Goal: Task Accomplishment & Management: Complete application form

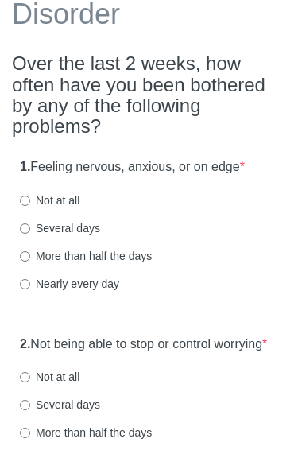
scroll to position [133, 0]
click at [74, 195] on label "Not at all" at bounding box center [50, 200] width 60 height 16
click at [30, 195] on input "Not at all" at bounding box center [25, 200] width 10 height 10
radio input "true"
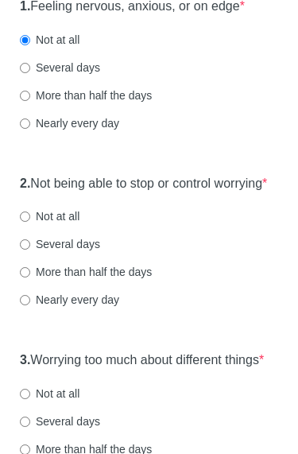
scroll to position [294, 0]
click at [72, 224] on label "Not at all" at bounding box center [50, 216] width 60 height 16
click at [30, 222] on input "Not at all" at bounding box center [25, 216] width 10 height 10
radio input "true"
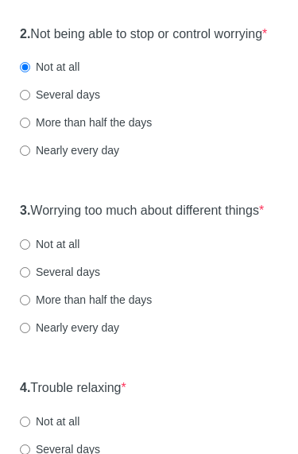
scroll to position [445, 0]
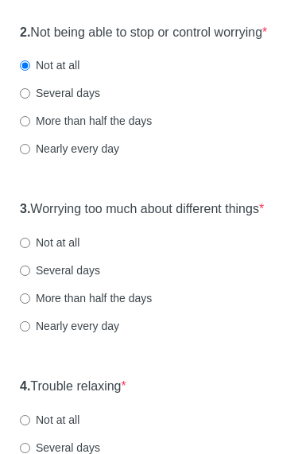
click at [65, 250] on label "Not at all" at bounding box center [50, 242] width 60 height 16
click at [30, 248] on input "Not at all" at bounding box center [25, 243] width 10 height 10
radio input "true"
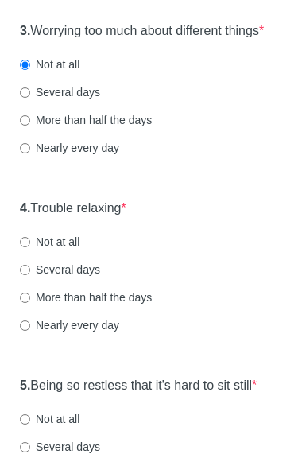
scroll to position [661, 0]
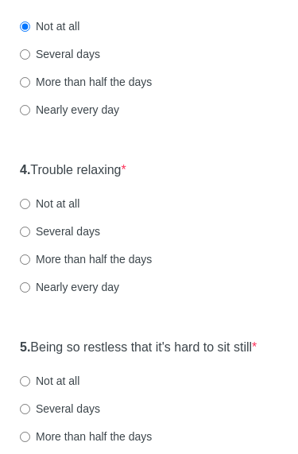
click at [55, 211] on label "Not at all" at bounding box center [50, 203] width 60 height 16
click at [30, 209] on input "Not at all" at bounding box center [25, 204] width 10 height 10
radio input "true"
click at [82, 239] on label "Several days" at bounding box center [60, 231] width 80 height 16
click at [30, 237] on input "Several days" at bounding box center [25, 231] width 10 height 10
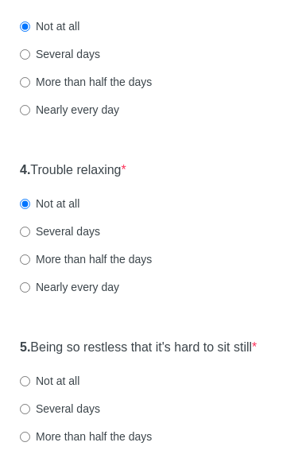
radio input "true"
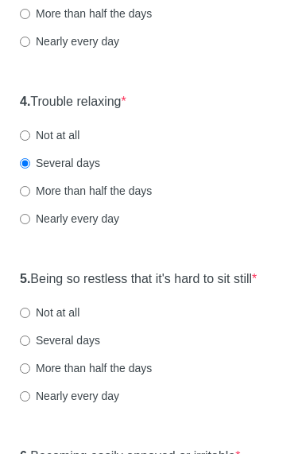
scroll to position [747, 0]
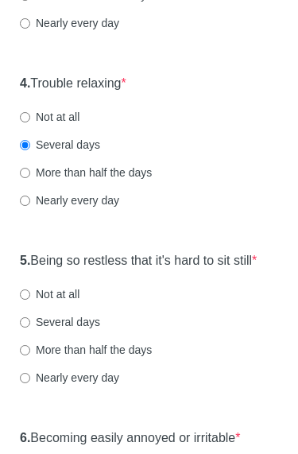
click at [72, 303] on label "Not at all" at bounding box center [50, 295] width 60 height 16
click at [30, 300] on input "Not at all" at bounding box center [25, 295] width 10 height 10
radio input "true"
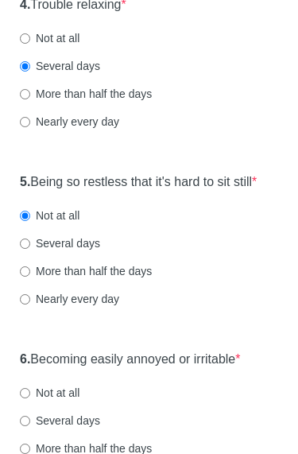
scroll to position [953, 0]
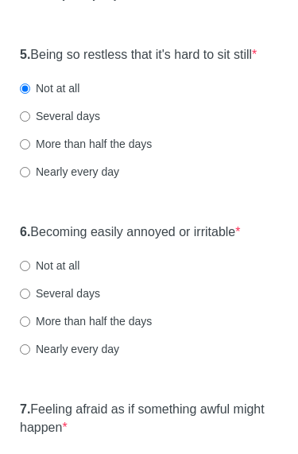
click at [74, 273] on label "Not at all" at bounding box center [50, 265] width 60 height 16
click at [30, 271] on input "Not at all" at bounding box center [25, 266] width 10 height 10
radio input "true"
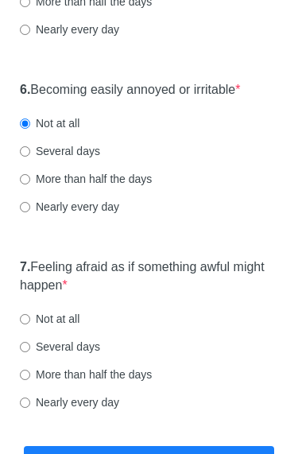
scroll to position [1136, 0]
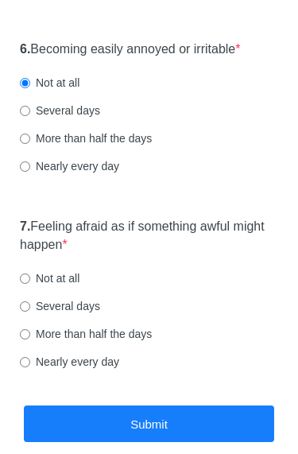
click at [71, 286] on label "Not at all" at bounding box center [50, 278] width 60 height 16
click at [30, 284] on input "Not at all" at bounding box center [25, 278] width 10 height 10
radio input "true"
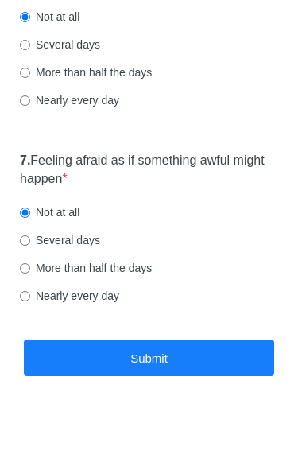
click at [228, 377] on button "Submit" at bounding box center [149, 357] width 250 height 37
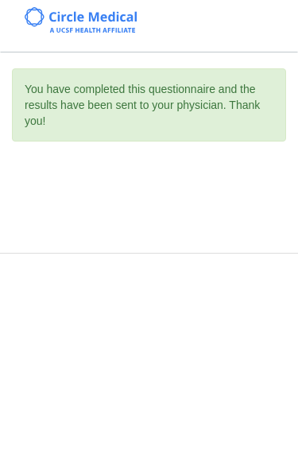
scroll to position [0, 0]
click at [224, 383] on body "You have completed this questionnaire and the results have been sent to your ph…" at bounding box center [149, 227] width 298 height 454
